Goal: Information Seeking & Learning: Learn about a topic

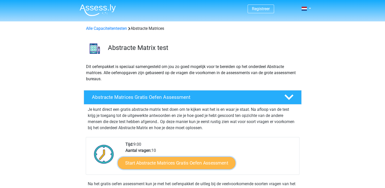
click at [178, 165] on link "Start Abstracte Matrices Gratis Oefen Assessment" at bounding box center [177, 163] width 118 height 12
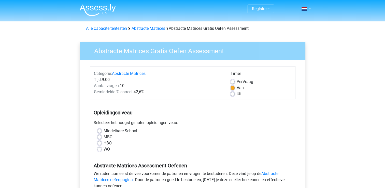
click at [104, 143] on label "HBO" at bounding box center [108, 143] width 8 height 6
click at [99, 143] on input "HBO" at bounding box center [100, 142] width 4 height 5
radio input "true"
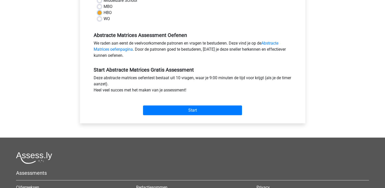
scroll to position [142, 0]
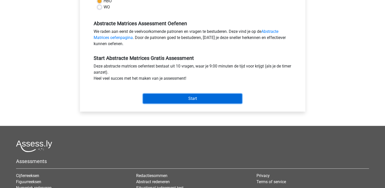
click at [174, 100] on input "Start" at bounding box center [192, 99] width 99 height 10
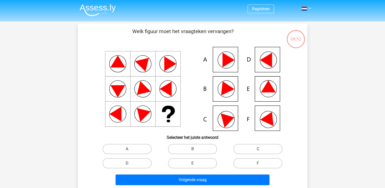
click at [188, 59] on icon at bounding box center [192, 89] width 205 height 84
click at [116, 117] on icon at bounding box center [115, 114] width 12 height 15
click at [267, 90] on icon at bounding box center [268, 86] width 15 height 12
click at [189, 160] on label "E" at bounding box center [192, 163] width 49 height 10
click at [193, 163] on input "E" at bounding box center [194, 164] width 3 height 3
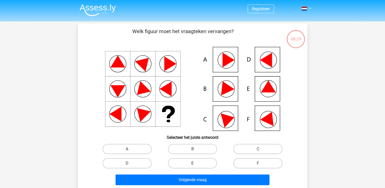
radio input "true"
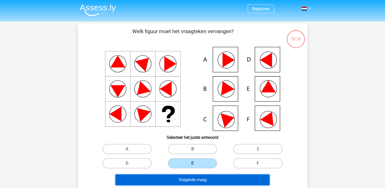
click at [190, 183] on button "Volgende vraag" at bounding box center [193, 179] width 154 height 11
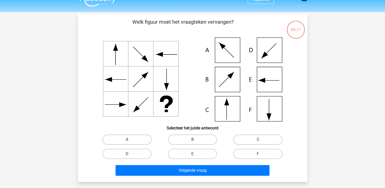
scroll to position [8, 0]
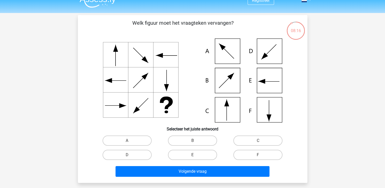
click at [227, 112] on icon at bounding box center [192, 80] width 205 height 84
click at [123, 156] on label "D" at bounding box center [127, 155] width 49 height 10
click at [127, 156] on input "D" at bounding box center [128, 156] width 3 height 3
radio input "true"
click at [258, 143] on input "C" at bounding box center [259, 142] width 3 height 3
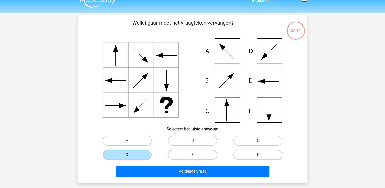
radio input "true"
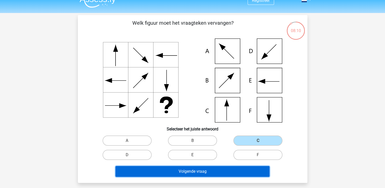
click at [220, 173] on button "Volgende vraag" at bounding box center [193, 171] width 154 height 11
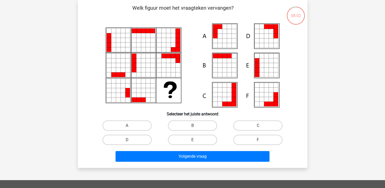
scroll to position [0, 0]
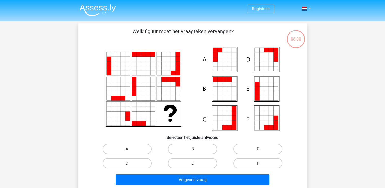
drag, startPoint x: 180, startPoint y: 38, endPoint x: 142, endPoint y: 36, distance: 38.5
click at [142, 36] on p "Welk figuur moet het vraagteken vervangen?" at bounding box center [183, 35] width 194 height 15
click at [125, 100] on icon at bounding box center [192, 89] width 205 height 84
click at [193, 168] on div "E" at bounding box center [192, 163] width 65 height 14
click at [187, 162] on label "E" at bounding box center [192, 163] width 49 height 10
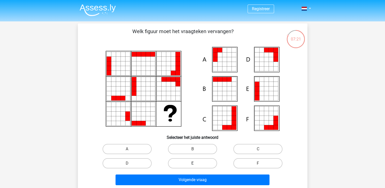
click at [193, 163] on input "E" at bounding box center [194, 164] width 3 height 3
radio input "true"
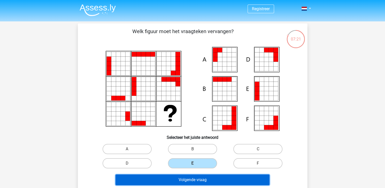
click at [183, 177] on button "Volgende vraag" at bounding box center [193, 179] width 154 height 11
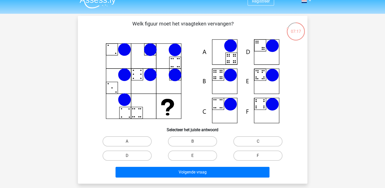
scroll to position [8, 0]
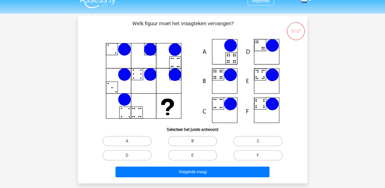
click at [153, 102] on icon at bounding box center [192, 81] width 205 height 84
click at [152, 50] on icon at bounding box center [150, 49] width 13 height 13
click at [89, 56] on div at bounding box center [192, 81] width 213 height 84
click at [181, 47] on icon at bounding box center [192, 81] width 205 height 84
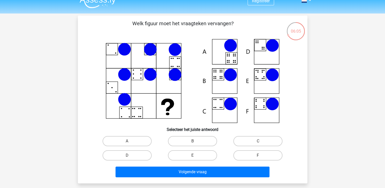
click at [132, 110] on icon at bounding box center [192, 81] width 205 height 84
click at [174, 65] on icon at bounding box center [192, 81] width 205 height 84
click at [184, 138] on label "B" at bounding box center [192, 141] width 49 height 10
click at [193, 141] on input "B" at bounding box center [194, 142] width 3 height 3
radio input "true"
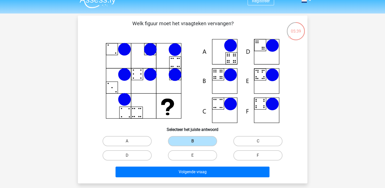
click at [222, 144] on div "B" at bounding box center [192, 141] width 61 height 10
click at [254, 153] on label "F" at bounding box center [258, 155] width 49 height 10
click at [258, 155] on input "F" at bounding box center [259, 156] width 3 height 3
radio input "true"
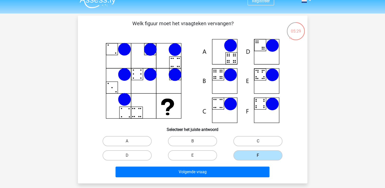
click at [267, 141] on label "C" at bounding box center [258, 141] width 49 height 10
click at [262, 141] on input "C" at bounding box center [259, 142] width 3 height 3
radio input "true"
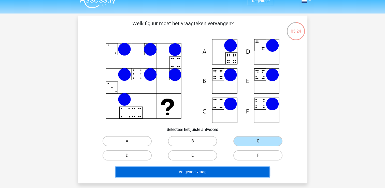
click at [234, 174] on button "Volgende vraag" at bounding box center [193, 172] width 154 height 11
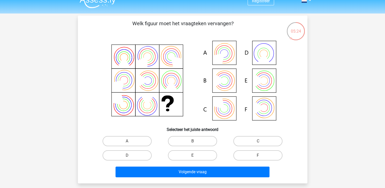
scroll to position [23, 0]
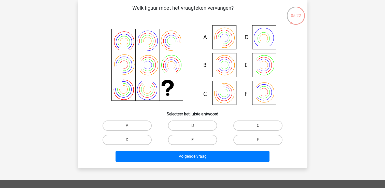
click at [133, 18] on p "Welk figuur moet het vraagteken vervangen?" at bounding box center [183, 11] width 194 height 15
click at [269, 25] on icon at bounding box center [192, 65] width 205 height 84
click at [251, 61] on icon at bounding box center [192, 65] width 205 height 84
click at [172, 72] on icon at bounding box center [171, 70] width 14 height 11
click at [213, 57] on icon at bounding box center [192, 65] width 205 height 84
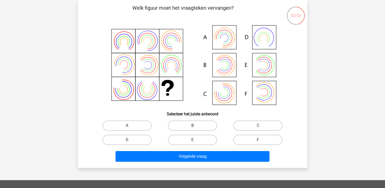
click at [192, 124] on label "B" at bounding box center [192, 125] width 49 height 10
click at [193, 126] on input "B" at bounding box center [194, 127] width 3 height 3
radio input "true"
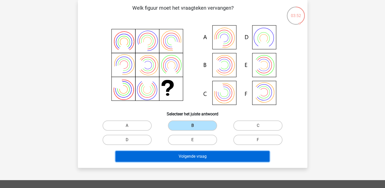
click at [194, 158] on button "Volgende vraag" at bounding box center [193, 156] width 154 height 11
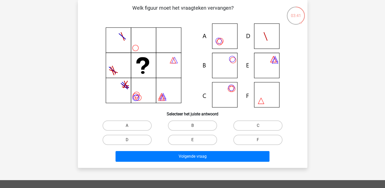
click at [328, 94] on div "Registreer Nederlands English" at bounding box center [192, 146] width 385 height 338
click at [206, 124] on label "B" at bounding box center [192, 125] width 49 height 10
click at [196, 126] on input "B" at bounding box center [194, 127] width 3 height 3
radio input "true"
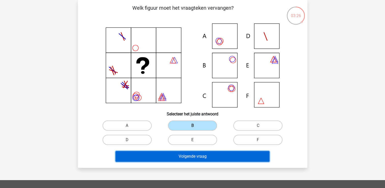
click at [203, 157] on button "Volgende vraag" at bounding box center [193, 156] width 154 height 11
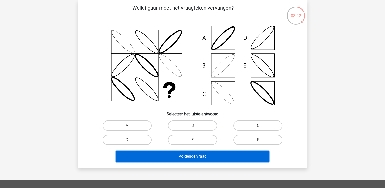
drag, startPoint x: 203, startPoint y: 157, endPoint x: 208, endPoint y: 50, distance: 106.8
click at [208, 50] on div "Welk figuur moet het vraagteken vervangen?" at bounding box center [193, 84] width 226 height 160
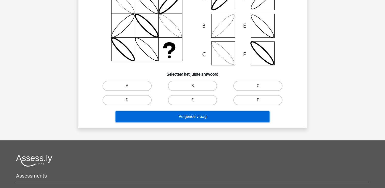
scroll to position [19, 0]
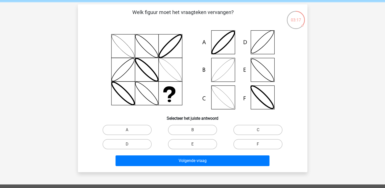
click at [189, 9] on p "Welk figuur moet het vraagteken vervangen?" at bounding box center [183, 15] width 194 height 15
click at [195, 128] on label "B" at bounding box center [192, 130] width 49 height 10
click at [195, 130] on input "B" at bounding box center [194, 131] width 3 height 3
radio input "true"
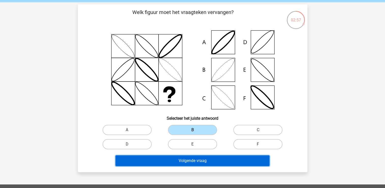
click at [194, 162] on button "Volgende vraag" at bounding box center [193, 160] width 154 height 11
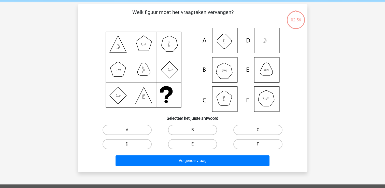
scroll to position [23, 0]
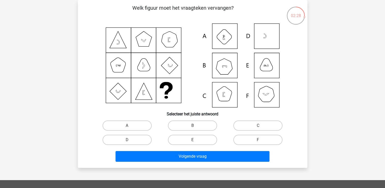
click at [148, 96] on icon at bounding box center [192, 65] width 205 height 84
click at [243, 136] on label "F" at bounding box center [258, 140] width 49 height 10
click at [258, 140] on input "F" at bounding box center [259, 141] width 3 height 3
radio input "true"
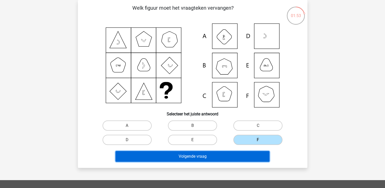
click at [232, 155] on button "Volgende vraag" at bounding box center [193, 156] width 154 height 11
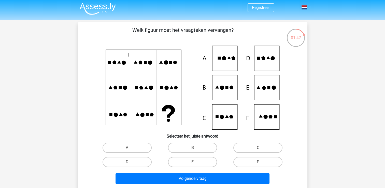
scroll to position [2, 0]
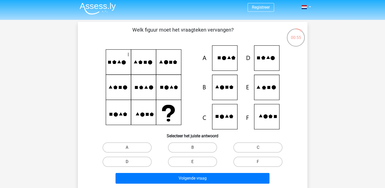
click at [123, 161] on label "D" at bounding box center [127, 162] width 49 height 10
click at [127, 162] on input "D" at bounding box center [128, 163] width 3 height 3
radio input "true"
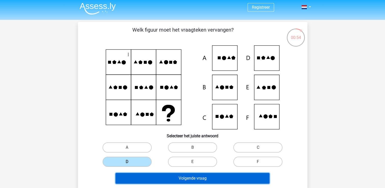
click at [141, 174] on button "Volgende vraag" at bounding box center [193, 178] width 154 height 11
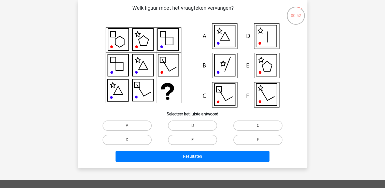
scroll to position [0, 0]
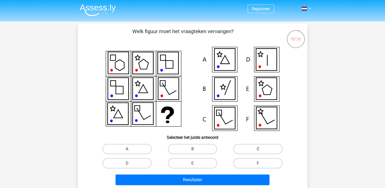
click at [240, 147] on label "C" at bounding box center [258, 149] width 49 height 10
click at [258, 149] on input "C" at bounding box center [259, 150] width 3 height 3
radio input "true"
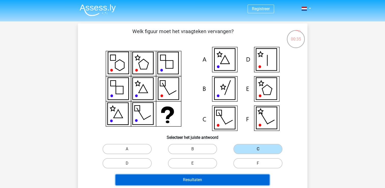
click at [211, 184] on button "Resultaten" at bounding box center [193, 179] width 154 height 11
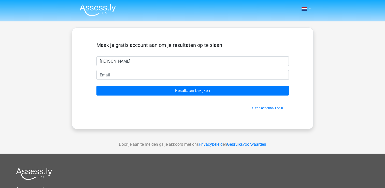
type input "[PERSON_NAME]"
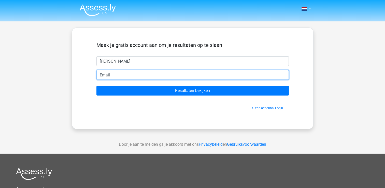
click at [164, 77] on input "email" at bounding box center [193, 75] width 193 height 10
type input "[EMAIL_ADDRESS][DOMAIN_NAME]"
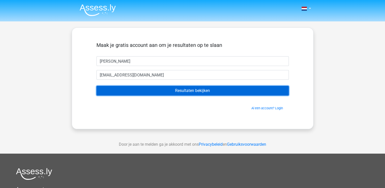
click at [156, 90] on input "Resultaten bekijken" at bounding box center [193, 91] width 193 height 10
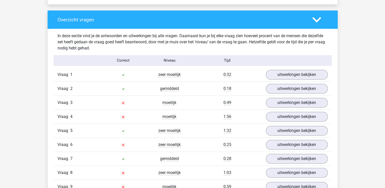
scroll to position [360, 0]
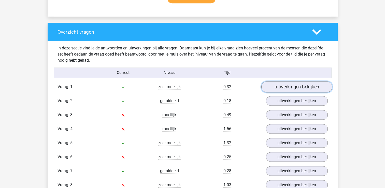
click at [280, 87] on link "uitwerkingen bekijken" at bounding box center [296, 86] width 71 height 11
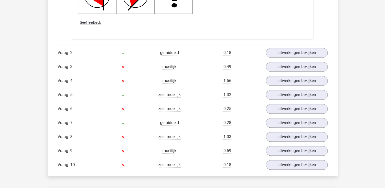
scroll to position [746, 0]
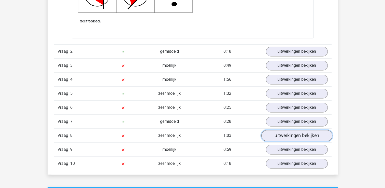
click at [304, 137] on link "uitwerkingen bekijken" at bounding box center [296, 135] width 71 height 11
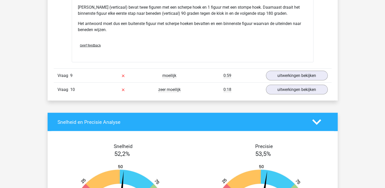
scroll to position [1043, 0]
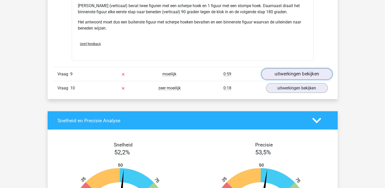
click at [285, 74] on link "uitwerkingen bekijken" at bounding box center [296, 74] width 71 height 11
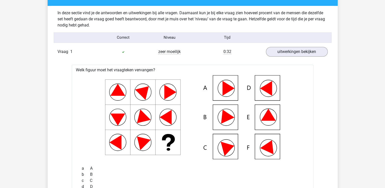
scroll to position [279, 0]
